Goal: Answer question/provide support: Answer question/provide support

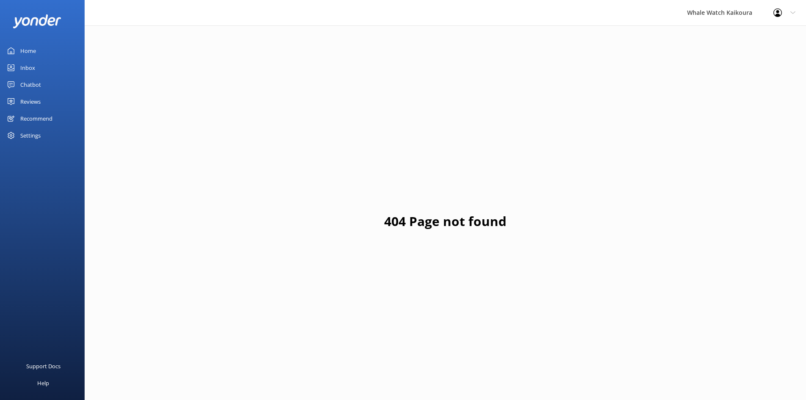
click at [59, 68] on link "Inbox" at bounding box center [42, 67] width 85 height 17
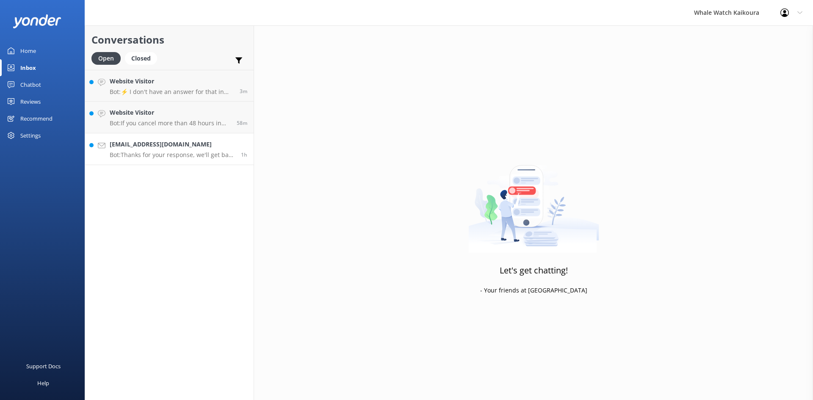
click at [177, 151] on p "Bot: Thanks for your response, we'll get back to you as soon as we can during o…" at bounding box center [172, 155] width 125 height 8
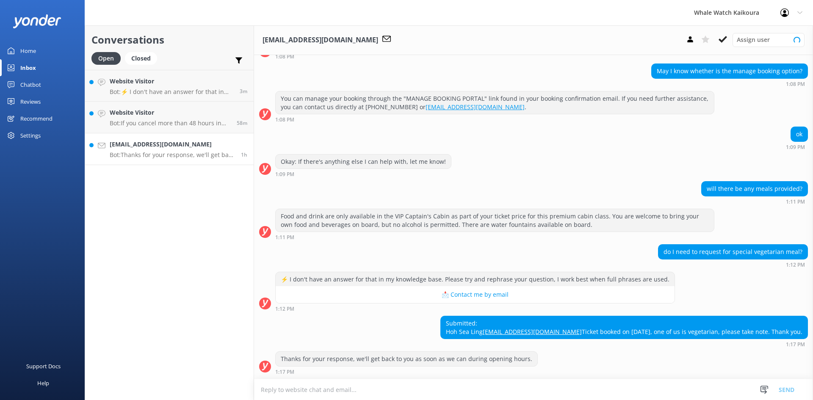
scroll to position [147, 0]
click at [191, 123] on p "Bot: If you cancel more than 48 hours in advance of your tour departure, you ge…" at bounding box center [170, 123] width 121 height 8
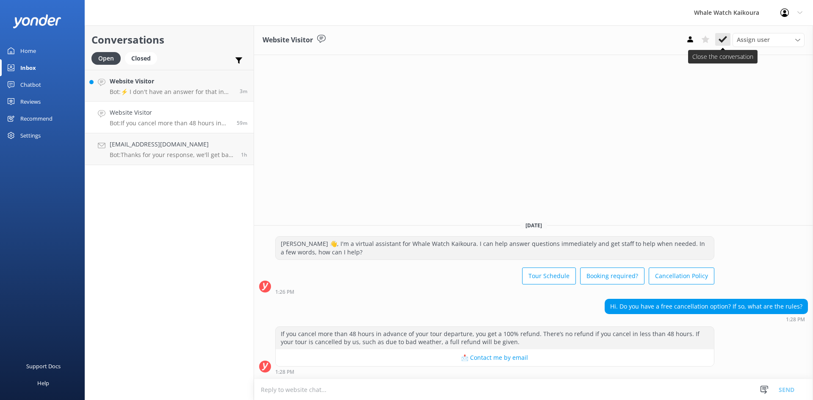
click at [726, 43] on icon at bounding box center [722, 39] width 8 height 8
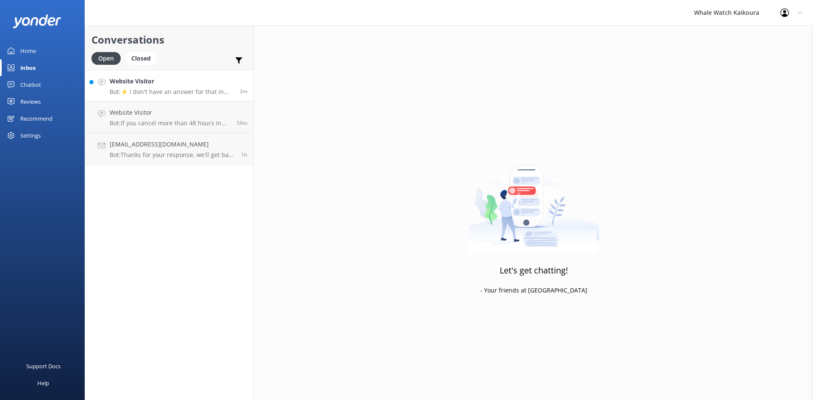
click at [198, 88] on p "Bot: ⚡ I don't have an answer for that in my knowledge base. Please try and rep…" at bounding box center [172, 92] width 124 height 8
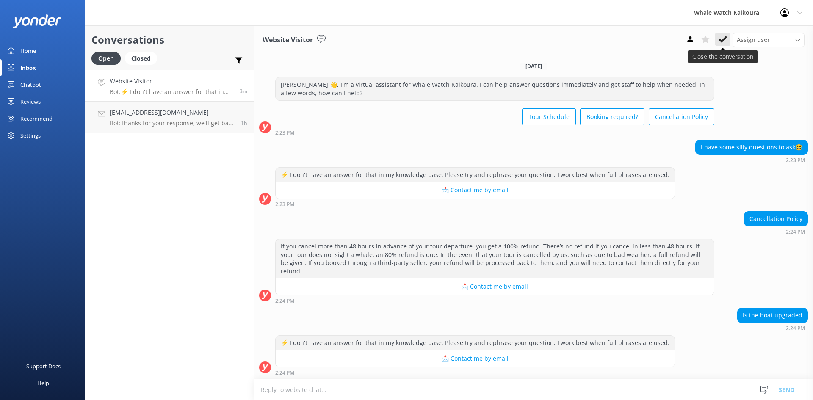
click at [718, 39] on button at bounding box center [722, 39] width 15 height 13
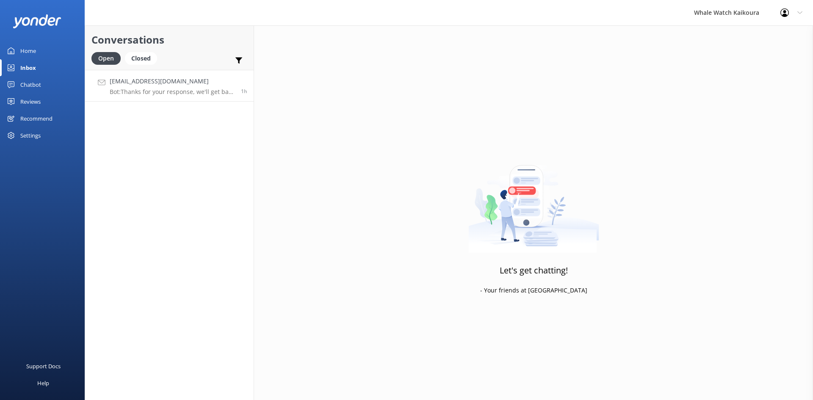
click at [172, 86] on div "[EMAIL_ADDRESS][DOMAIN_NAME] Bot: Thanks for your response, we'll get back to y…" at bounding box center [172, 86] width 125 height 18
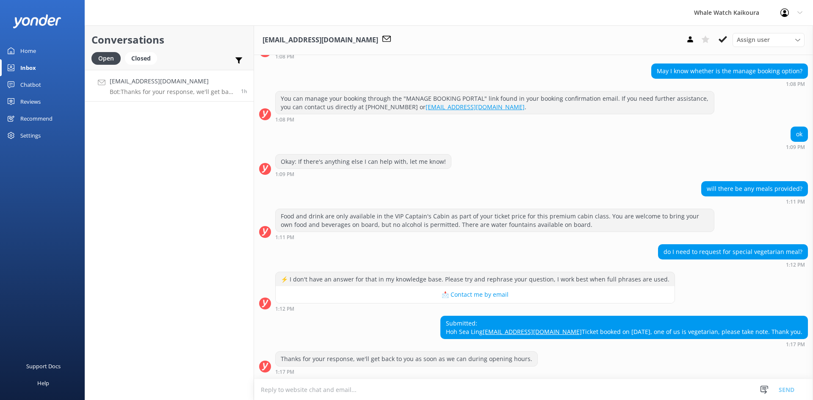
scroll to position [147, 0]
drag, startPoint x: 655, startPoint y: 323, endPoint x: 573, endPoint y: 317, distance: 81.5
click at [573, 317] on div "Submitted: Hoh Sea Ling [EMAIL_ADDRESS][DOMAIN_NAME] Ticket booked on [DATE], o…" at bounding box center [624, 327] width 366 height 22
click at [623, 317] on div "Submitted: Hoh Sea Ling [EMAIL_ADDRESS][DOMAIN_NAME] Ticket booked on [DATE], o…" at bounding box center [624, 327] width 366 height 22
drag, startPoint x: 617, startPoint y: 314, endPoint x: 574, endPoint y: 313, distance: 43.2
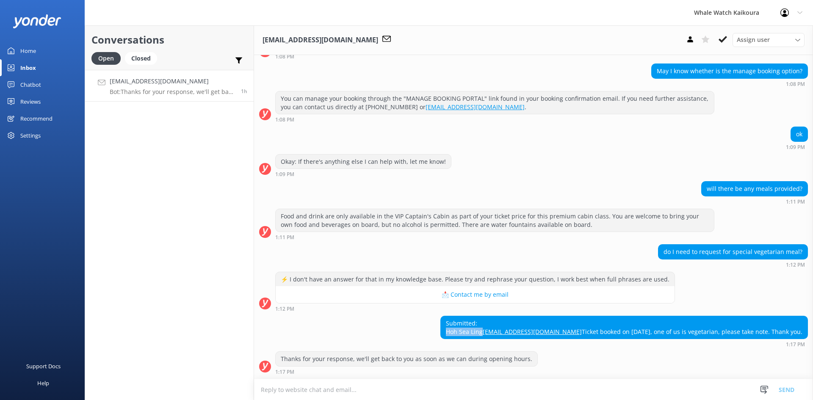
click at [574, 316] on div "Submitted: Hoh Sea Ling [EMAIL_ADDRESS][DOMAIN_NAME] Ticket booked on [DATE], o…" at bounding box center [624, 327] width 366 height 22
copy div "Hoh Sea Ling"
click at [659, 350] on div "Submitted: Hoh Sea Ling [EMAIL_ADDRESS][DOMAIN_NAME] Ticket booked on [DATE], o…" at bounding box center [533, 334] width 559 height 36
click at [721, 38] on icon at bounding box center [722, 39] width 8 height 8
click at [233, 83] on h4 "[EMAIL_ADDRESS][DOMAIN_NAME]" at bounding box center [172, 81] width 125 height 9
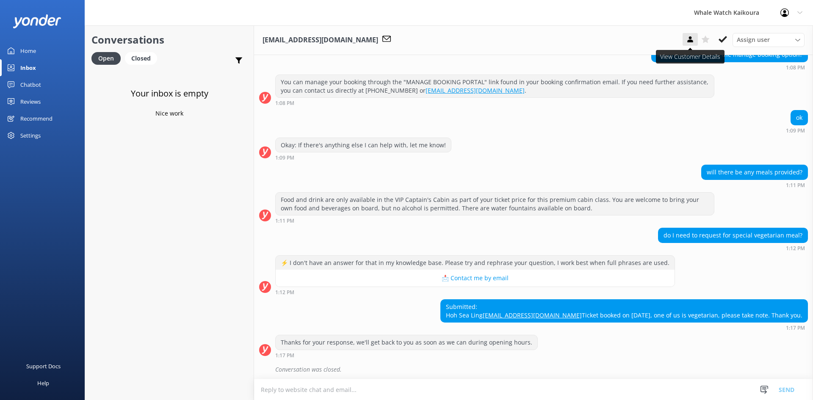
scroll to position [166, 0]
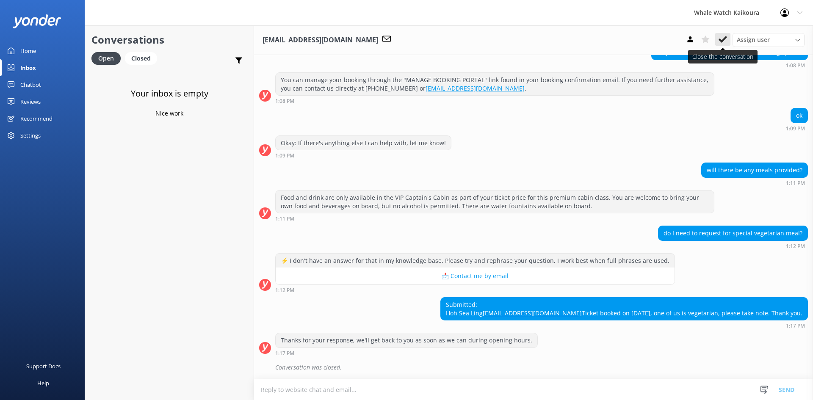
click at [720, 39] on icon at bounding box center [722, 39] width 8 height 8
